Goal: Check status: Check status

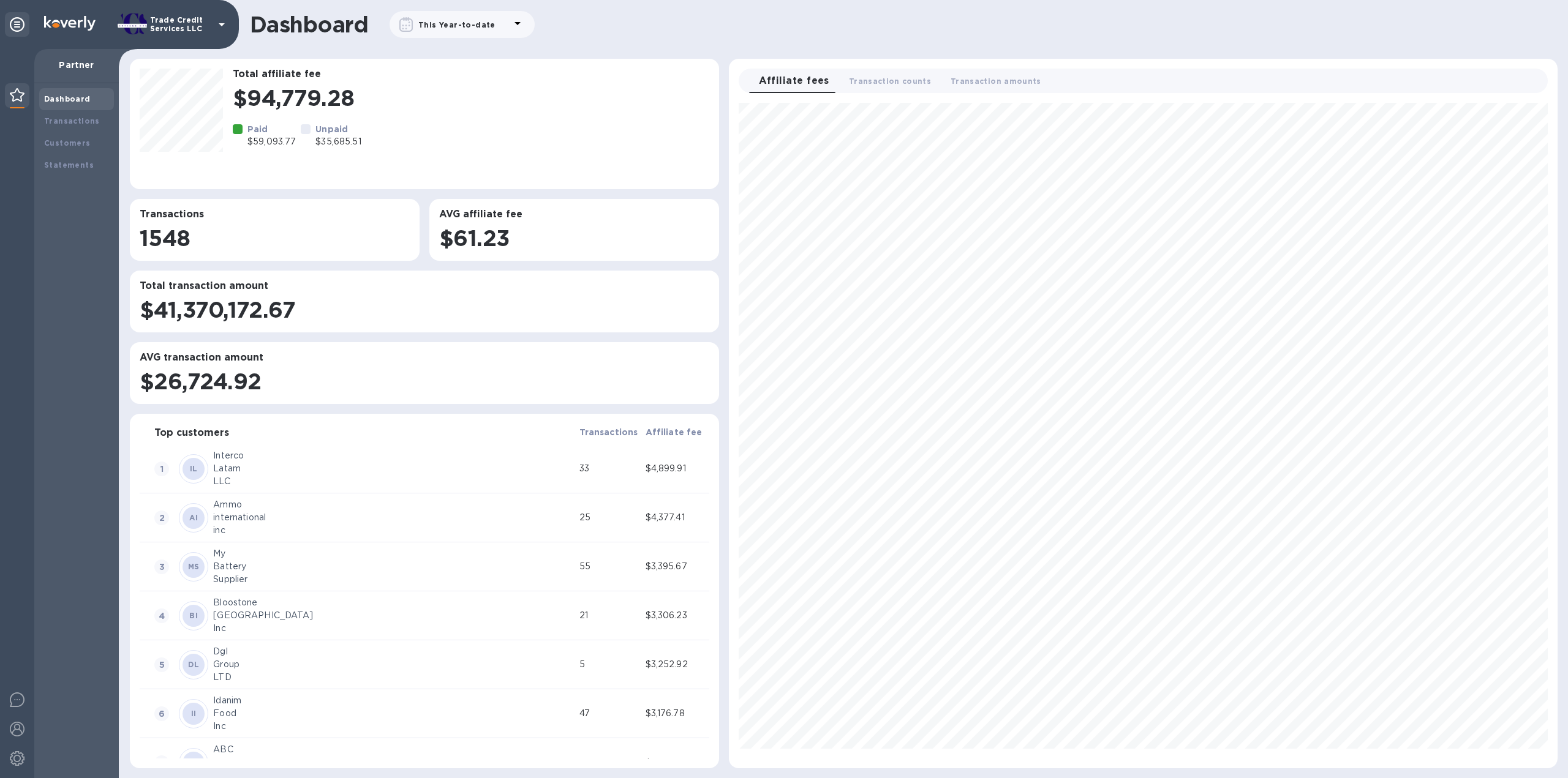
scroll to position [655, 818]
click at [68, 123] on b "Transactions" at bounding box center [72, 120] width 56 height 9
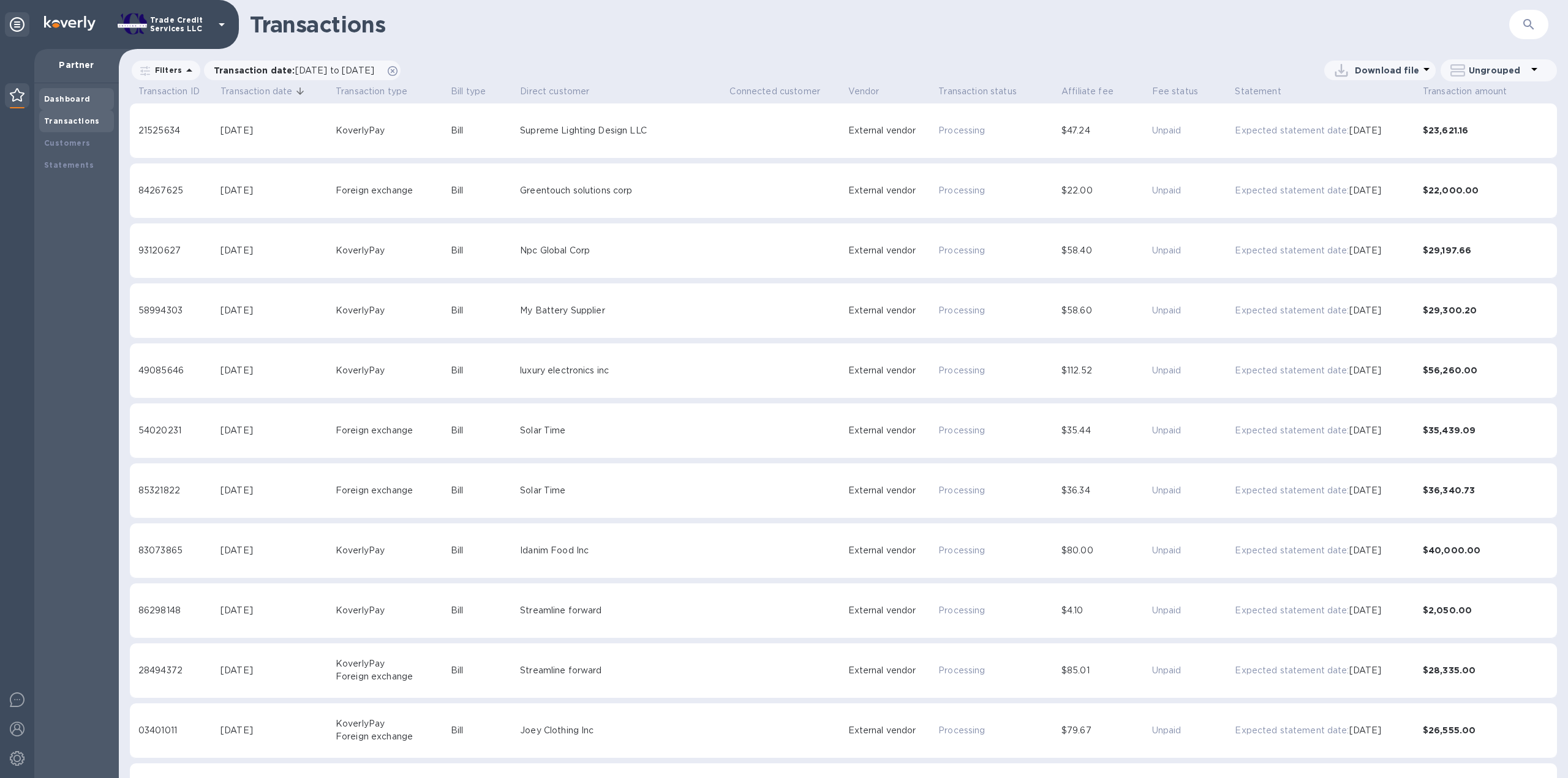
click at [78, 96] on b "Dashboard" at bounding box center [67, 99] width 46 height 9
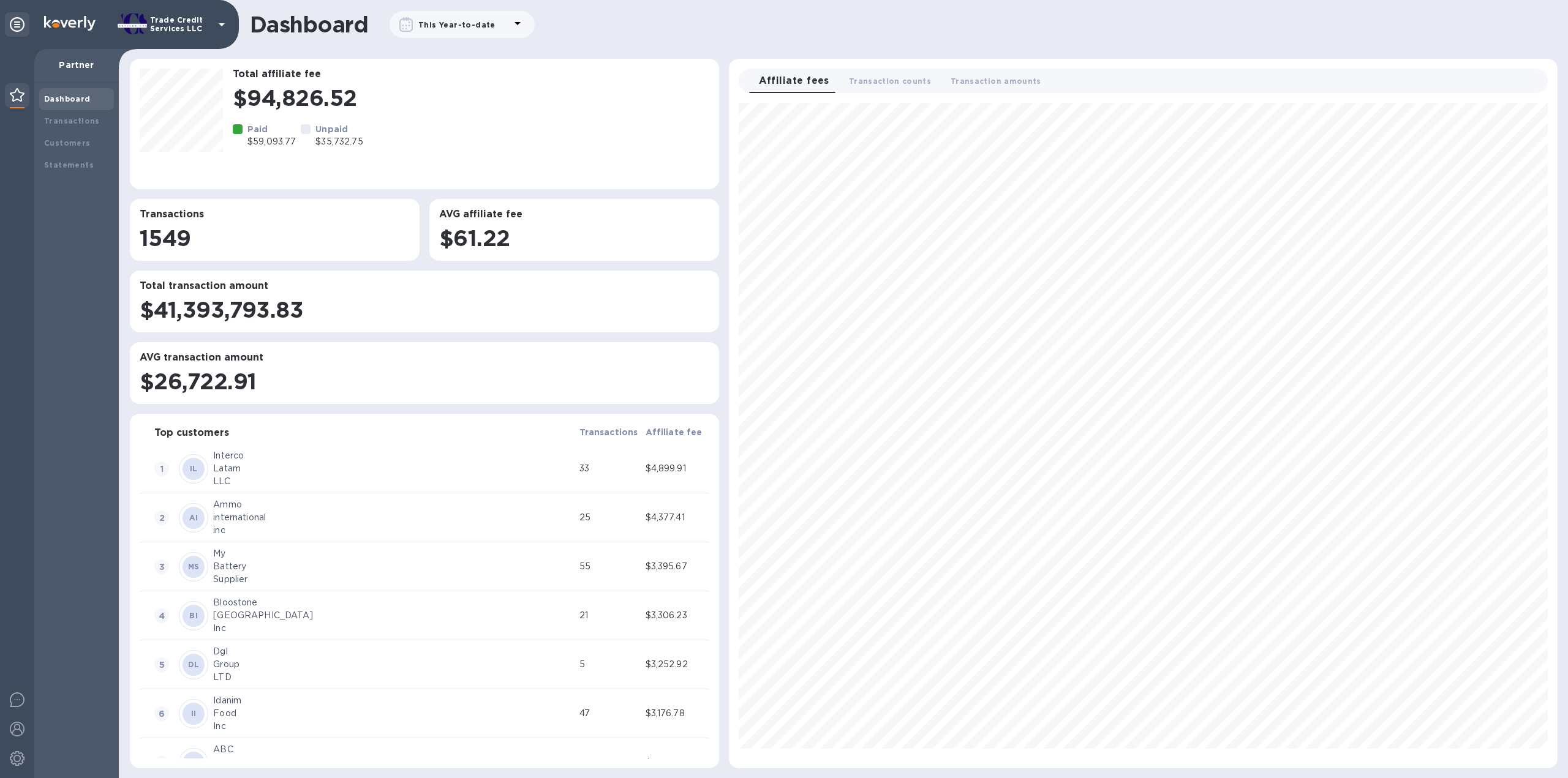
scroll to position [655, 818]
click at [77, 98] on b "Dashboard" at bounding box center [67, 99] width 46 height 9
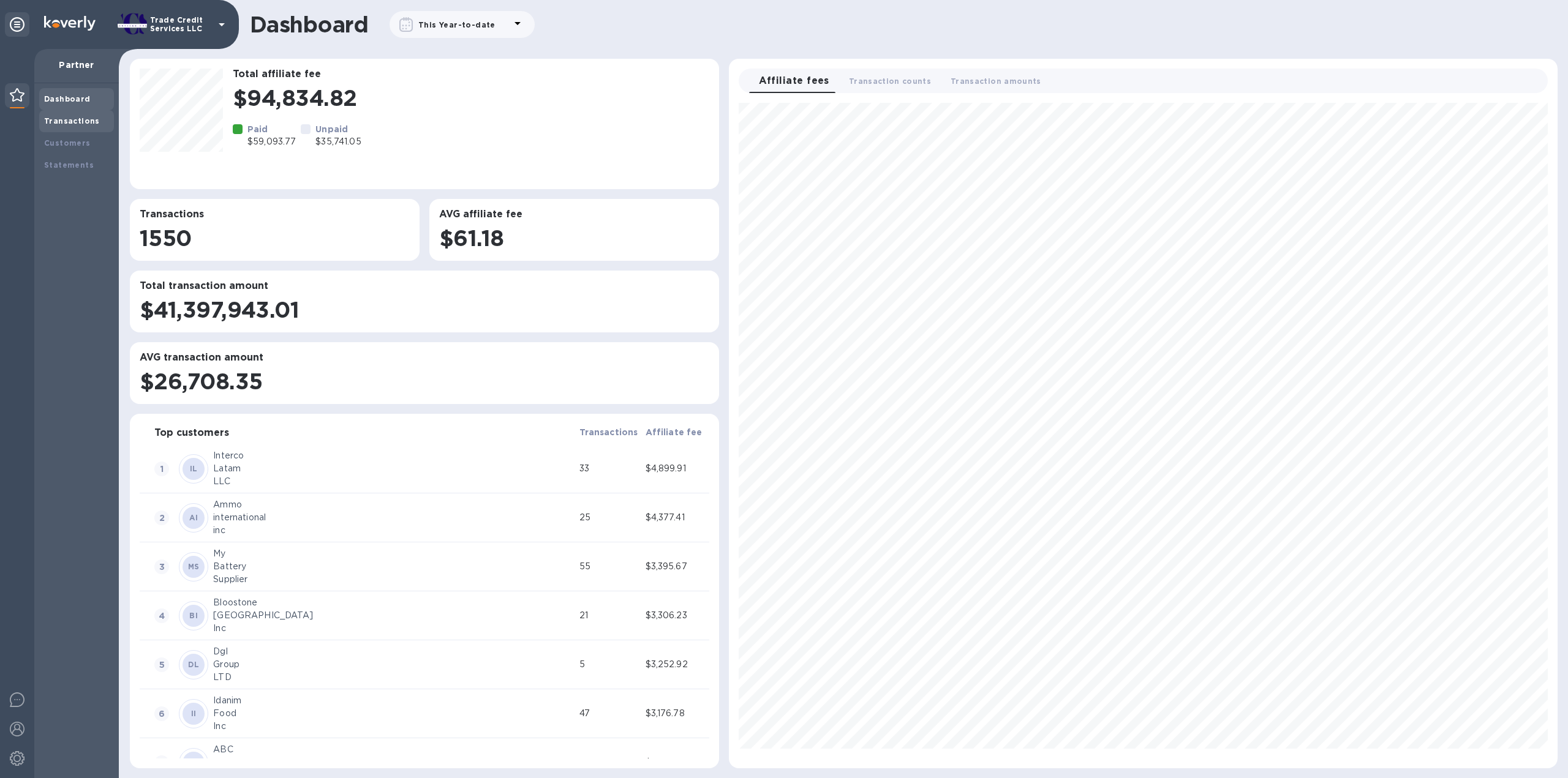
click at [80, 114] on div "Transactions" at bounding box center [77, 121] width 75 height 22
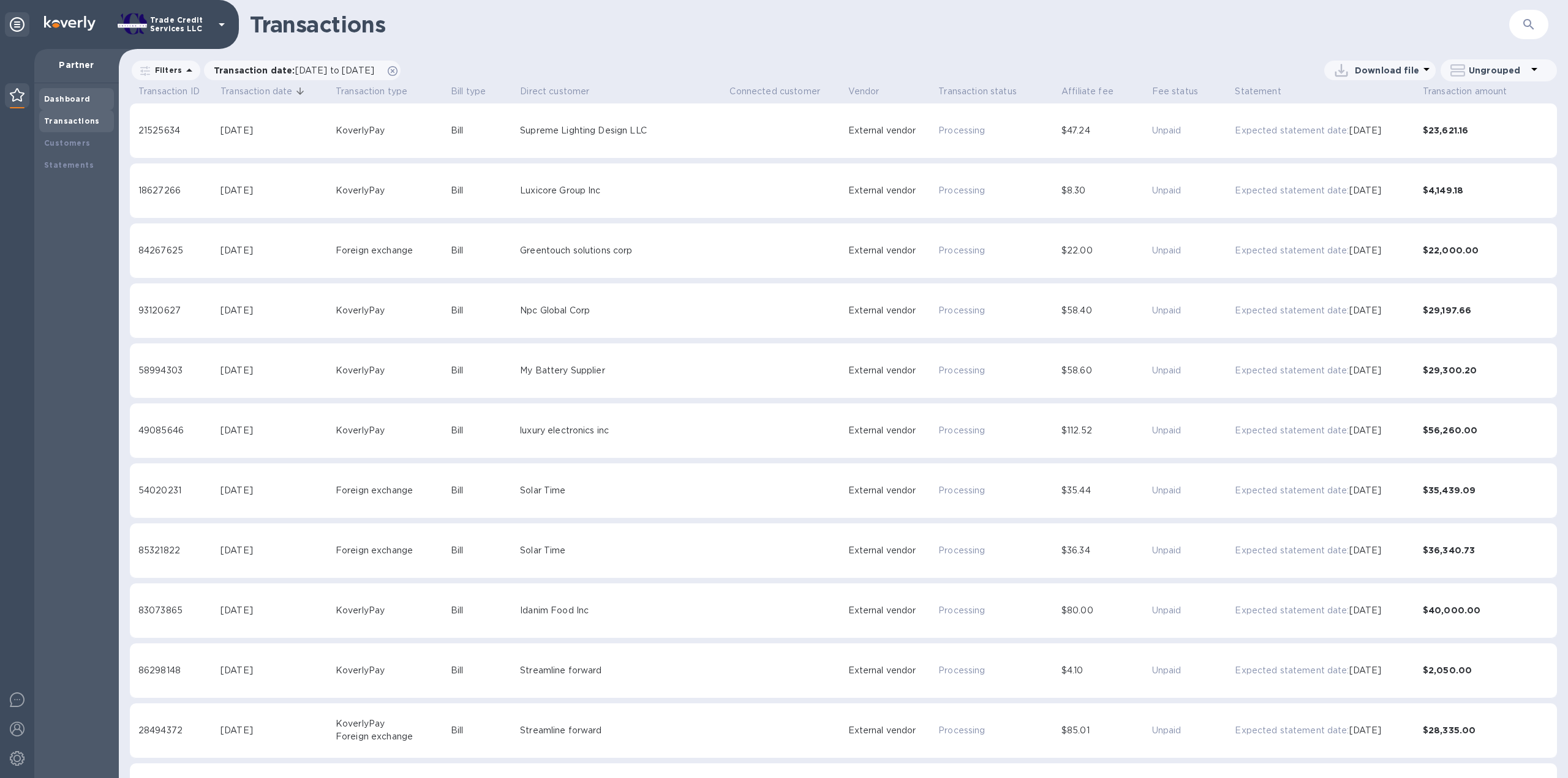
click at [84, 100] on b "Dashboard" at bounding box center [67, 99] width 46 height 9
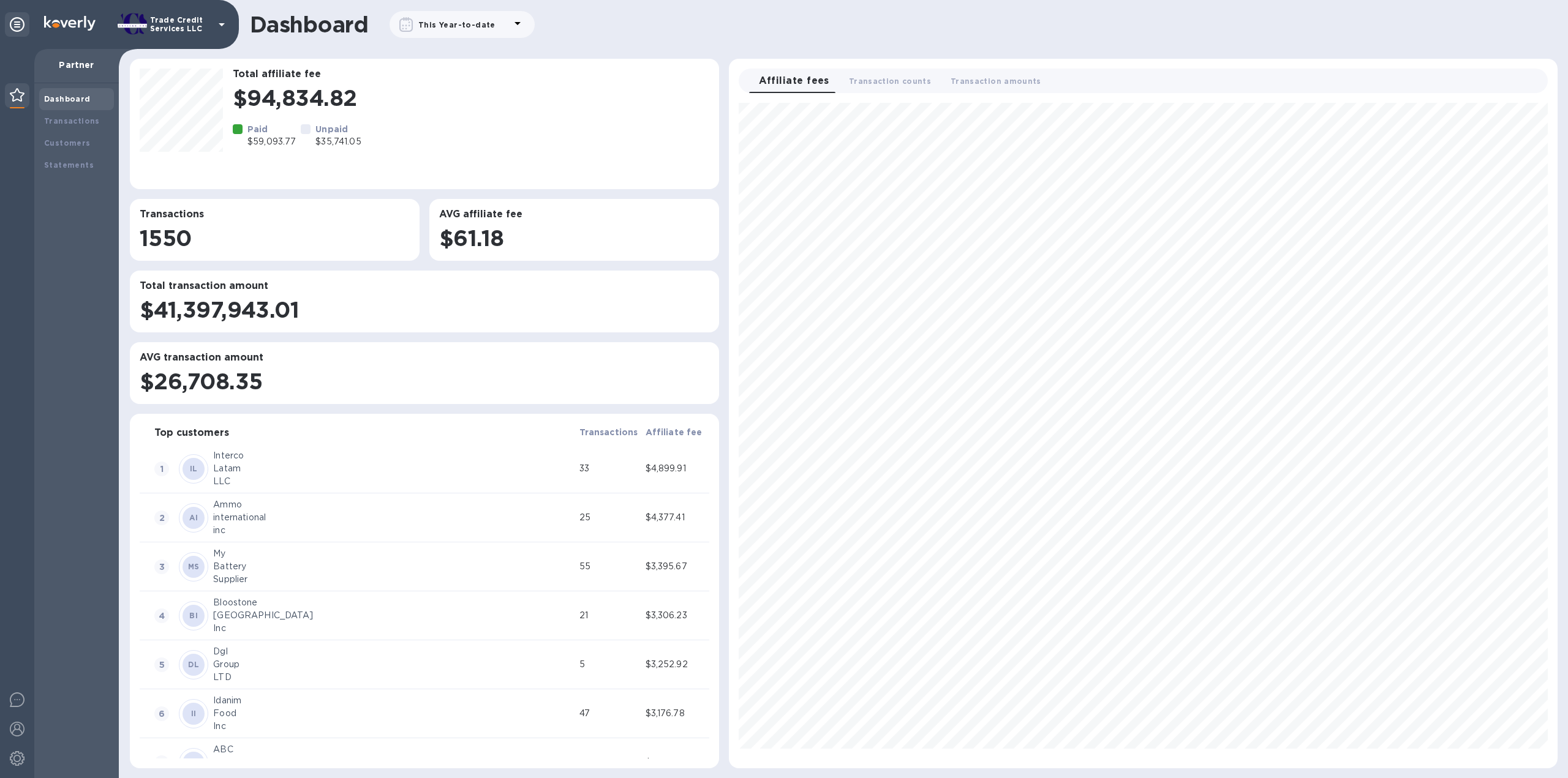
scroll to position [655, 818]
click at [75, 129] on div "Transactions" at bounding box center [77, 121] width 75 height 22
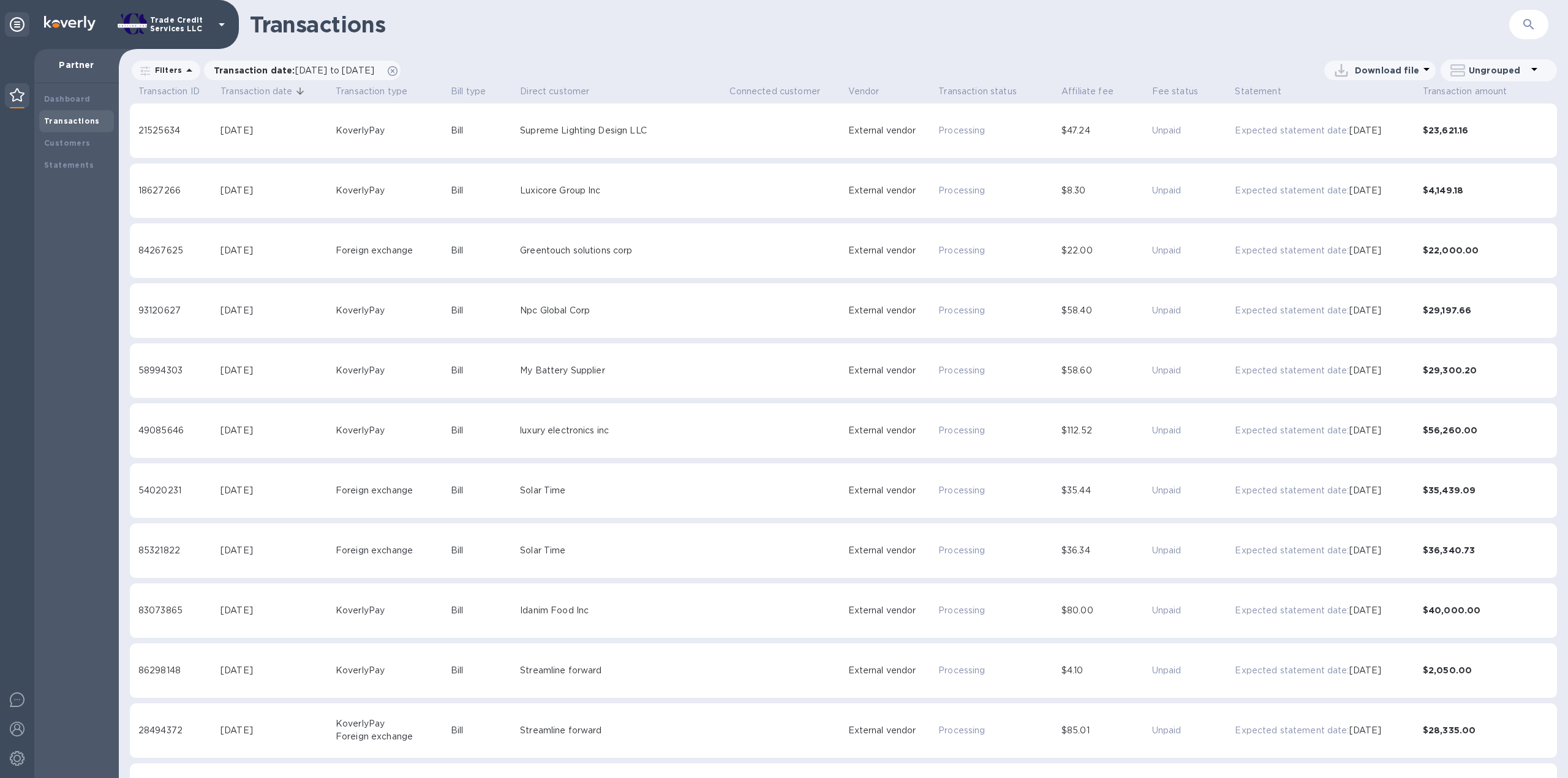
click at [230, 206] on td "Sep 29, 2025" at bounding box center [276, 191] width 115 height 55
click at [235, 190] on div "Sep 29, 2025" at bounding box center [276, 191] width 110 height 13
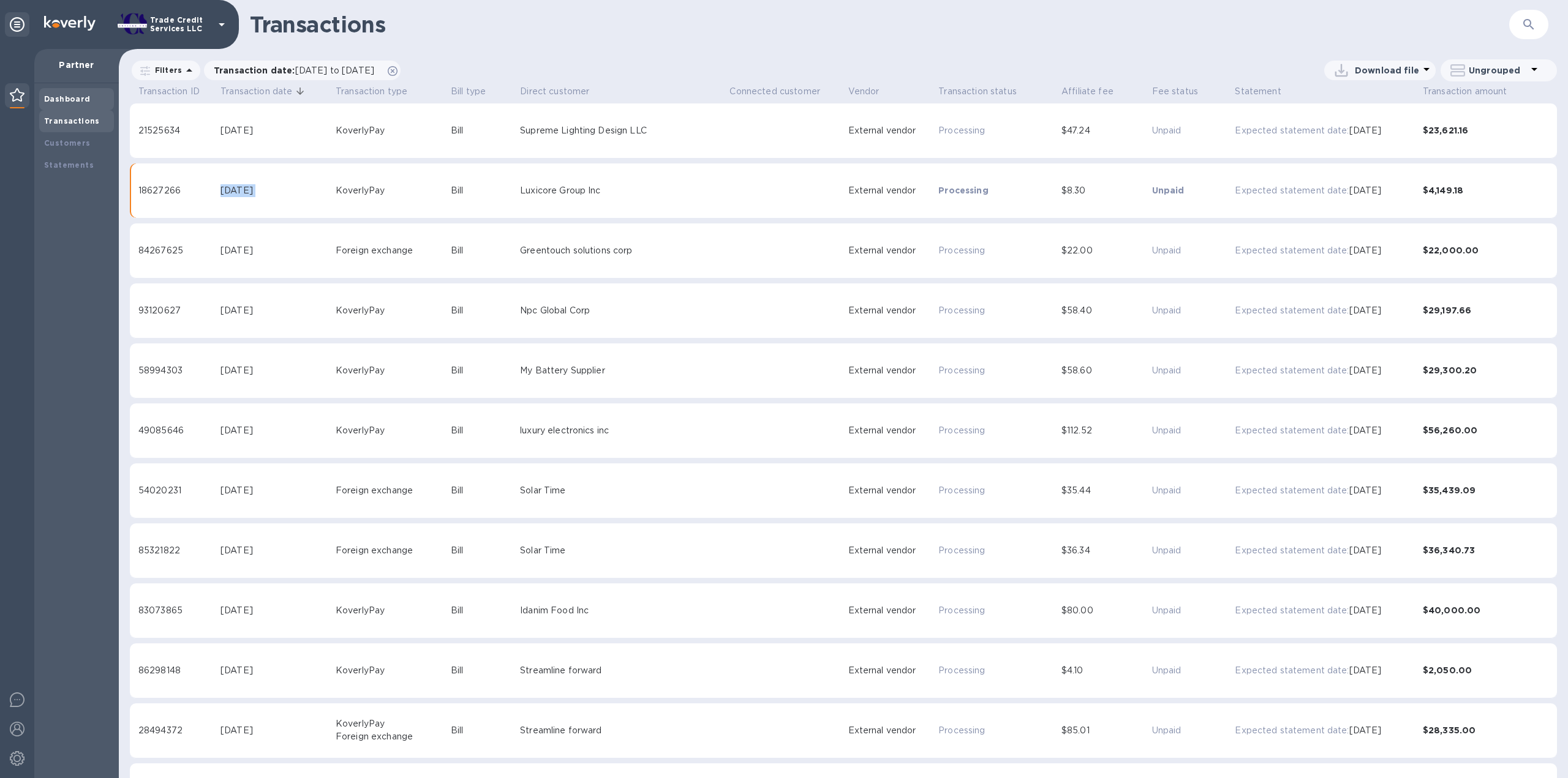
drag, startPoint x: 65, startPoint y: 115, endPoint x: 69, endPoint y: 100, distance: 15.5
click at [68, 106] on div "Dashboard Transactions Customers Statements" at bounding box center [77, 132] width 75 height 88
click at [69, 99] on b "Dashboard" at bounding box center [67, 99] width 46 height 9
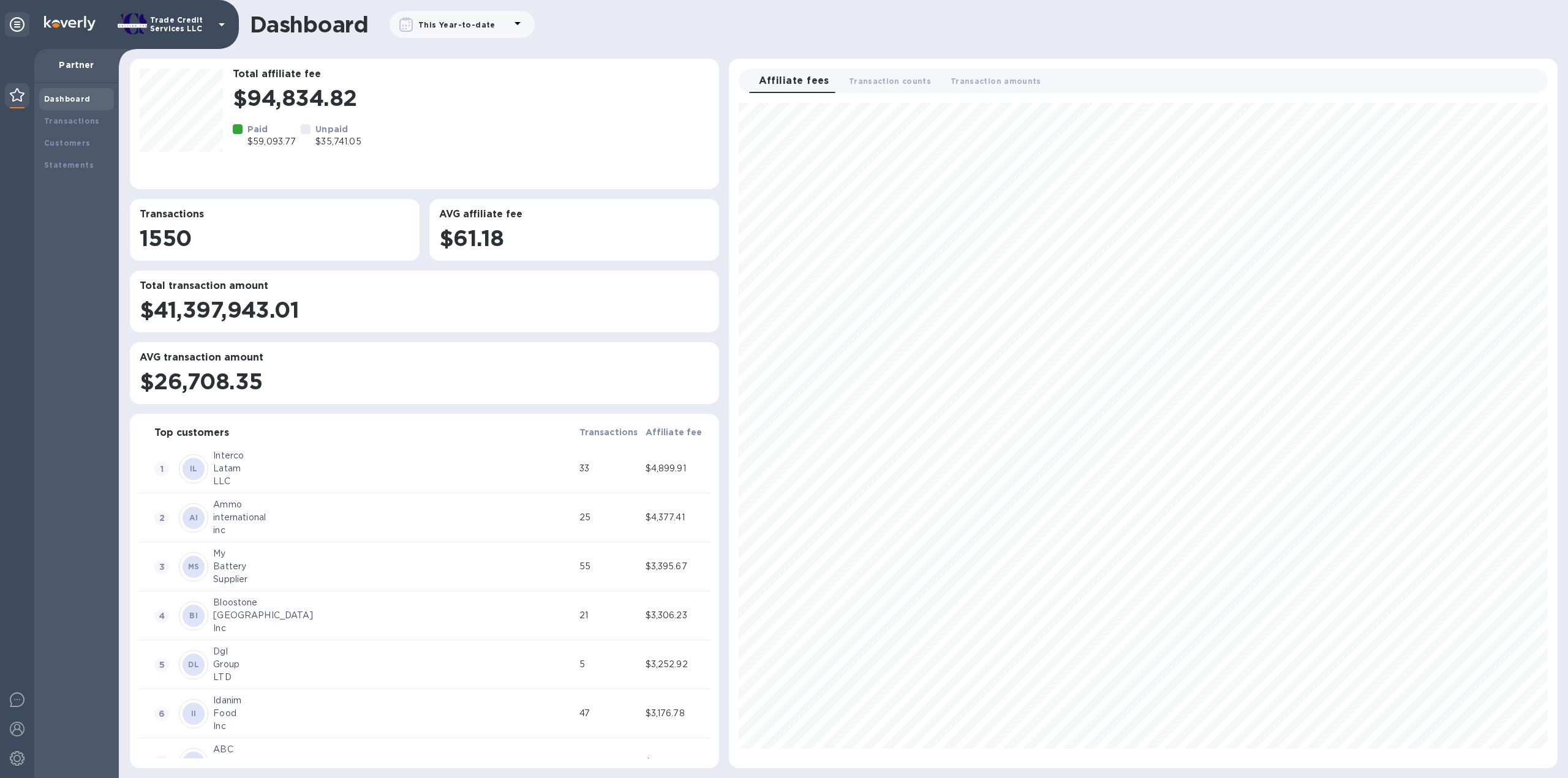
scroll to position [655, 818]
